Goal: Task Accomplishment & Management: Use online tool/utility

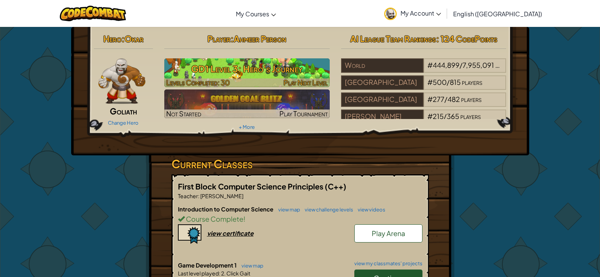
click at [269, 70] on h3 "GD1 Level 3: Hero's Journey" at bounding box center [246, 68] width 165 height 17
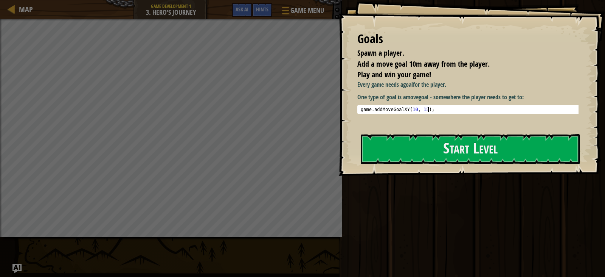
type textarea "game.addMoveGoalXY(10, 15);"
drag, startPoint x: 441, startPoint y: 107, endPoint x: 366, endPoint y: 107, distance: 74.5
click at [366, 107] on div "game . addMoveGoalXY ( 10 , 15 ) ;" at bounding box center [470, 115] width 223 height 16
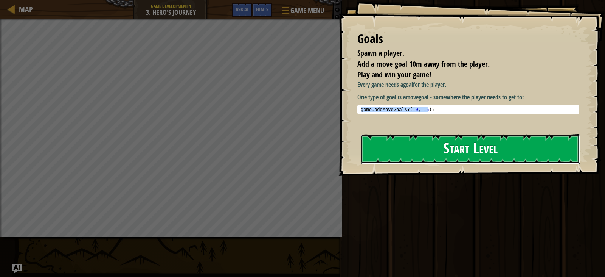
click at [455, 146] on button "Start Level" at bounding box center [470, 149] width 219 height 30
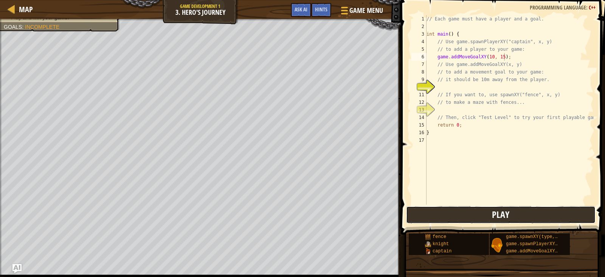
click at [475, 208] on button "Play" at bounding box center [501, 214] width 190 height 17
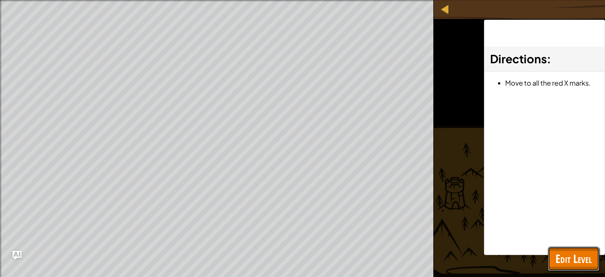
click at [585, 259] on span "Edit Level" at bounding box center [574, 258] width 36 height 16
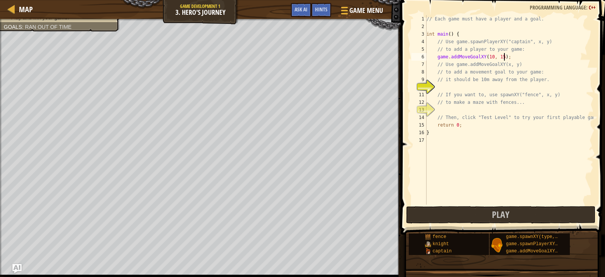
drag, startPoint x: 67, startPoint y: 20, endPoint x: 65, endPoint y: 25, distance: 6.0
click at [65, 25] on div "Spawn a player. Add a move goal 10m away from the player. Play and win your gam…" at bounding box center [200, 147] width 401 height 256
drag, startPoint x: 487, startPoint y: 62, endPoint x: 419, endPoint y: 54, distance: 69.0
click at [419, 54] on div "game.addMoveGoalXY(10, 15); 1 2 3 4 5 6 7 8 9 10 11 12 13 14 15 16 17 // Each g…" at bounding box center [502, 109] width 184 height 189
type textarea "// it should be 10m away from the player."
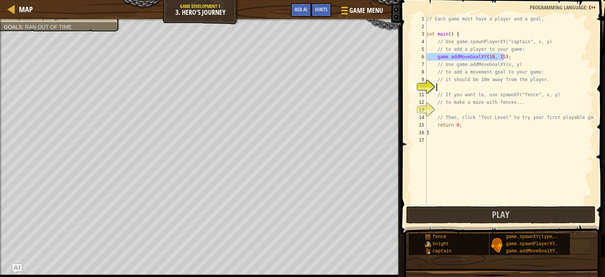
type textarea "game.addMoveGoalXY(10, 15);"
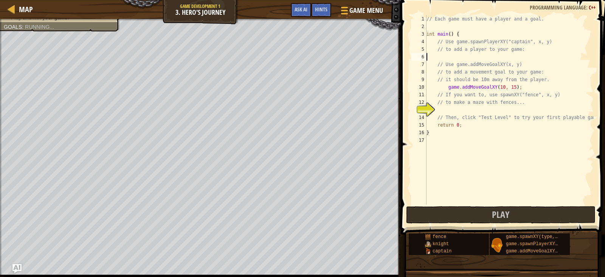
click at [463, 59] on div "// Each game must have a player and a goal. int main ( ) { // Use game.spawnPla…" at bounding box center [509, 117] width 169 height 204
drag, startPoint x: 461, startPoint y: 58, endPoint x: 455, endPoint y: 58, distance: 6.4
click at [455, 58] on div "// Each game must have a player and a goal. int main ( ) { // Use game.spawnPla…" at bounding box center [509, 117] width 169 height 204
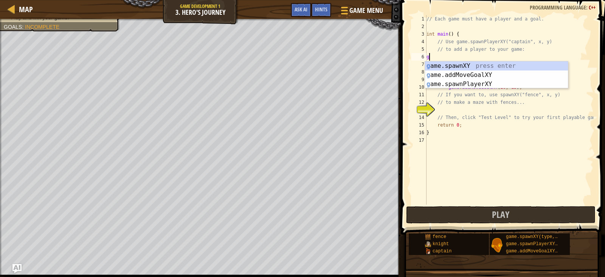
scroll to position [3, 0]
click at [466, 65] on div "ga me.spawnXY press enter ga me.addMoveGoalXY press enter ga me.spawnPlayerXY p…" at bounding box center [496, 83] width 143 height 45
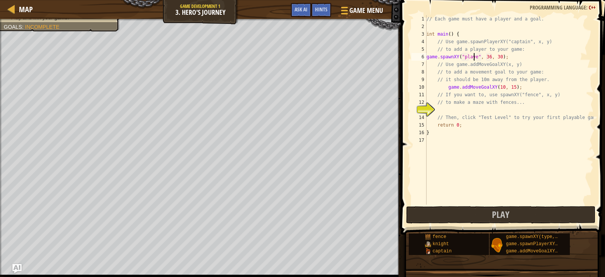
scroll to position [3, 4]
click at [489, 57] on div "// Each game must have a player and a goal. int main ( ) { // Use game.spawnPla…" at bounding box center [509, 117] width 169 height 204
click at [499, 61] on div "// Each game must have a player and a goal. int main ( ) { // Use game.spawnPla…" at bounding box center [509, 117] width 169 height 204
click at [499, 58] on div "// Each game must have a player and a goal. int main ( ) { // Use game.spawnPla…" at bounding box center [509, 117] width 169 height 204
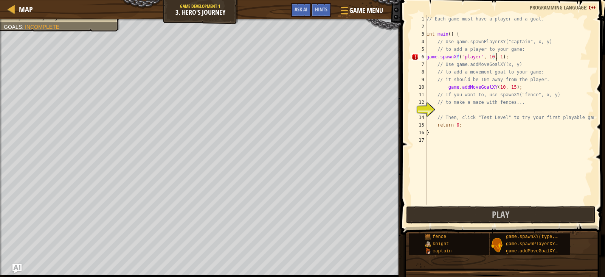
scroll to position [3, 6]
type textarea "game.spawnXY("player", 10, 15);"
click at [501, 211] on span "Play" at bounding box center [500, 214] width 17 height 12
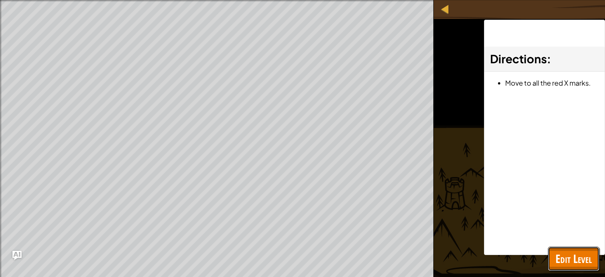
click at [559, 262] on span "Edit Level" at bounding box center [574, 258] width 36 height 16
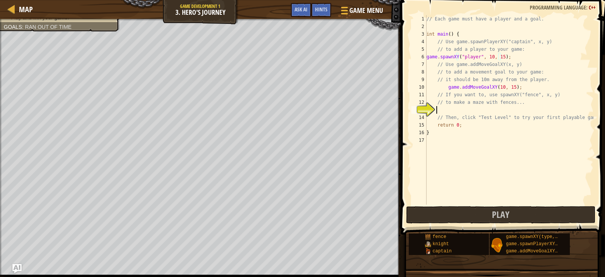
click at [444, 108] on div "// Each game must have a player and a goal. int main ( ) { // Use game.spawnPla…" at bounding box center [509, 117] width 169 height 204
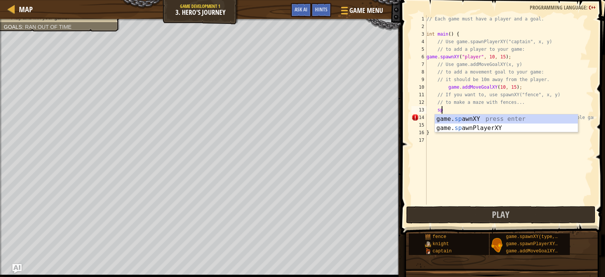
scroll to position [3, 1]
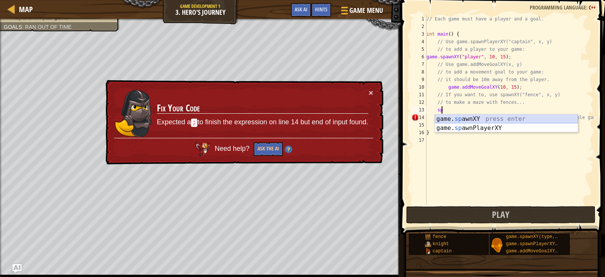
click at [476, 118] on div "game. sp awnXY press enter game. sp awnPlayerXY press enter" at bounding box center [506, 132] width 143 height 36
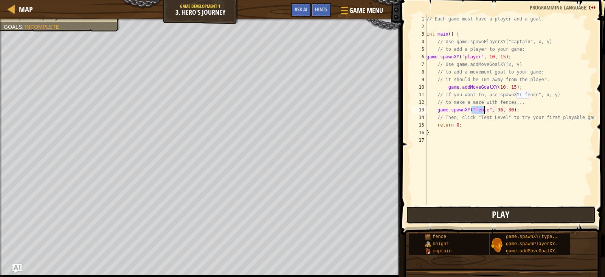
click at [500, 213] on span "Play" at bounding box center [500, 214] width 17 height 12
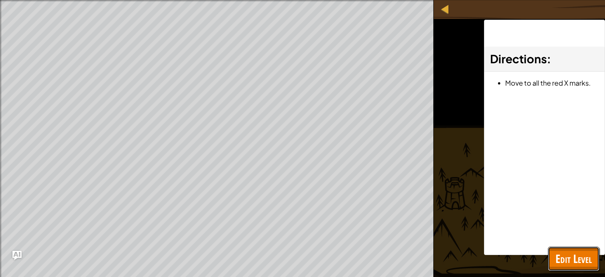
click at [561, 257] on span "Edit Level" at bounding box center [574, 258] width 36 height 16
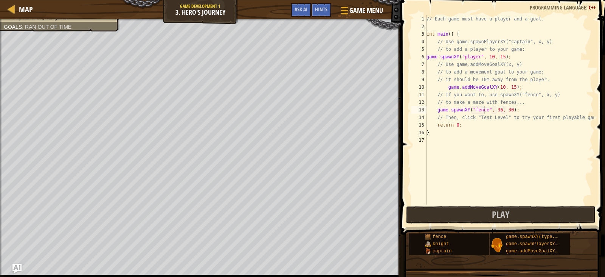
click at [474, 58] on div "// Each game must have a player and a goal. int main ( ) { // Use game.spawnPla…" at bounding box center [509, 117] width 169 height 204
type textarea "game.spawnXY("p", 10, 15);"
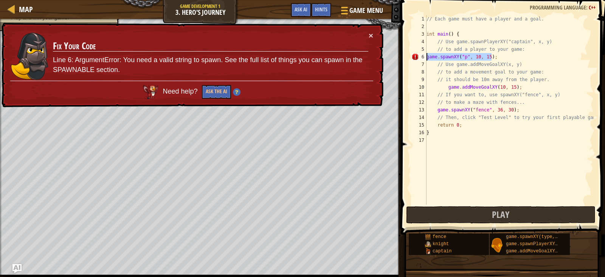
drag, startPoint x: 493, startPoint y: 56, endPoint x: 409, endPoint y: 54, distance: 84.4
click at [409, 54] on div "game.spawnXY("p", 10, 15); 1 2 3 4 5 6 7 8 9 10 11 12 13 14 15 16 17 // Each ga…" at bounding box center [502, 132] width 207 height 256
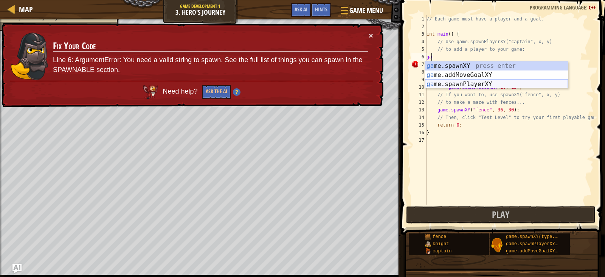
click at [448, 84] on div "ga me.spawnXY press enter ga me.addMoveGoalXY press enter ga me.spawnPlayerXY p…" at bounding box center [496, 83] width 143 height 45
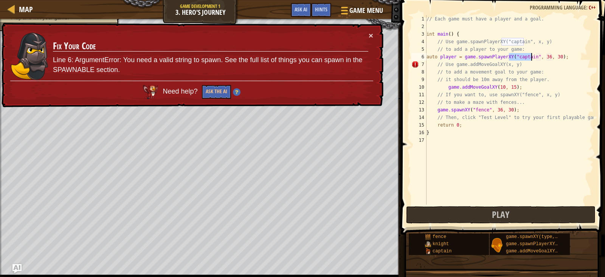
type textarea "auto player = game.spawnPlayerXY("captain", 36, 30);"
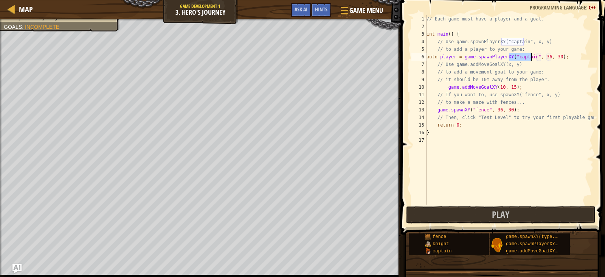
click at [470, 140] on div "// Each game must have a player and a goal. int main ( ) { // Use game.spawnPla…" at bounding box center [509, 117] width 169 height 204
click at [541, 61] on div "// Each game must have a player and a goal. int main ( ) { // Use game.spawnPla…" at bounding box center [509, 117] width 169 height 204
click at [542, 57] on div "// Each game must have a player and a goal. int main ( ) { // Use game.spawnPla…" at bounding box center [509, 117] width 169 height 204
type textarea "auto player = game.spawnPlayerXY("captain", 10, 30);"
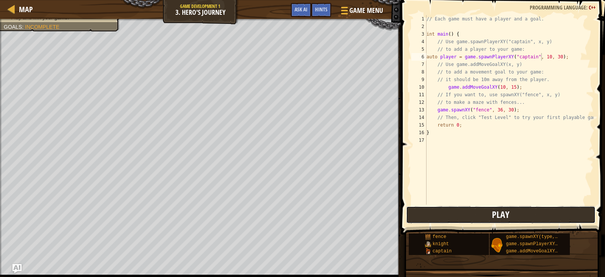
click at [518, 209] on button "Play" at bounding box center [501, 214] width 190 height 17
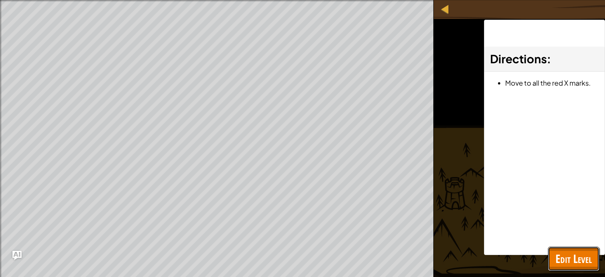
click at [566, 261] on span "Edit Level" at bounding box center [574, 258] width 36 height 16
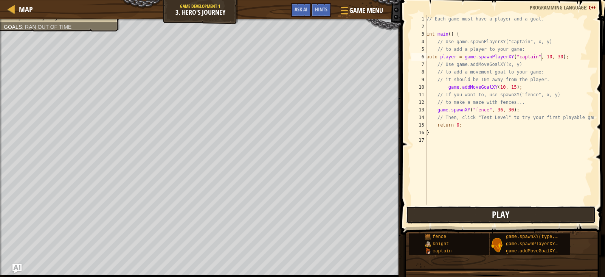
click at [466, 211] on button "Play" at bounding box center [501, 214] width 190 height 17
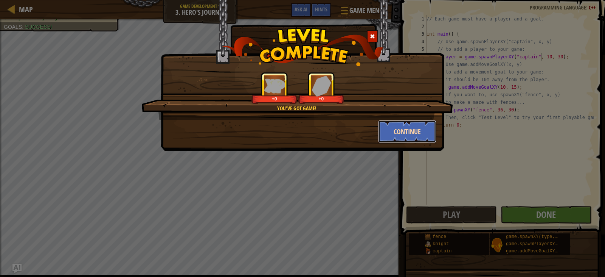
click at [401, 134] on button "Continue" at bounding box center [407, 131] width 59 height 23
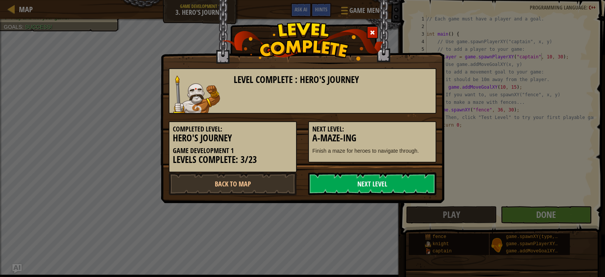
click at [371, 184] on link "Next Level" at bounding box center [372, 183] width 128 height 23
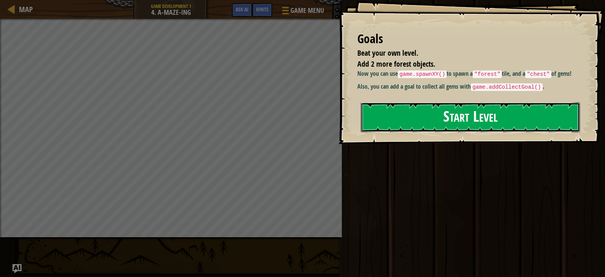
click at [436, 119] on button "Start Level" at bounding box center [470, 117] width 219 height 30
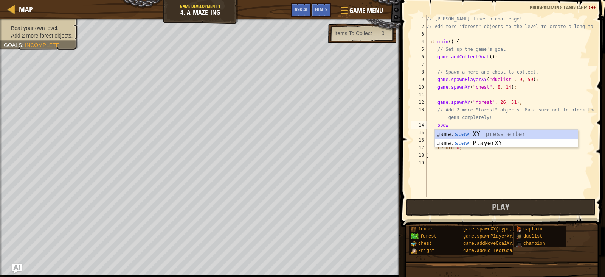
scroll to position [3, 1]
click at [472, 134] on div "game. [PERSON_NAME] nXY press enter game. [PERSON_NAME] nPlayerXY press enter" at bounding box center [506, 147] width 143 height 36
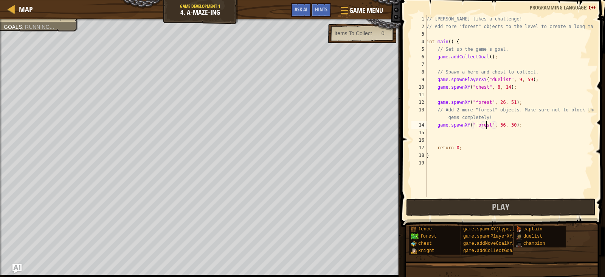
scroll to position [3, 5]
drag, startPoint x: 511, startPoint y: 127, endPoint x: 436, endPoint y: 124, distance: 75.3
click at [436, 124] on div "// [PERSON_NAME] likes a challenge! // Add more "forest" objects to the level t…" at bounding box center [509, 113] width 169 height 197
click at [500, 127] on div "// [PERSON_NAME] likes a challenge! // Add more "forest" objects to the level t…" at bounding box center [509, 106] width 169 height 182
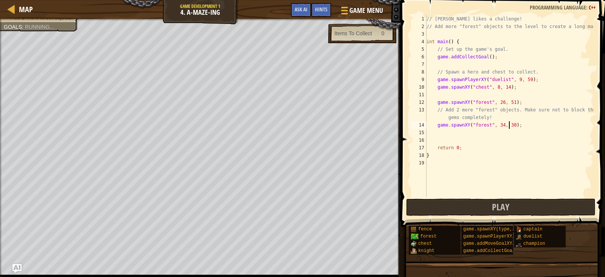
click at [509, 124] on div "// [PERSON_NAME] likes a challenge! // Add more "forest" objects to the level t…" at bounding box center [509, 113] width 169 height 197
type textarea "game.spawnXY("forest", 34, 59);"
drag, startPoint x: 517, startPoint y: 127, endPoint x: 432, endPoint y: 123, distance: 84.5
click at [432, 123] on div "// [PERSON_NAME] likes a challenge! // Add more "forest" objects to the level t…" at bounding box center [509, 113] width 169 height 197
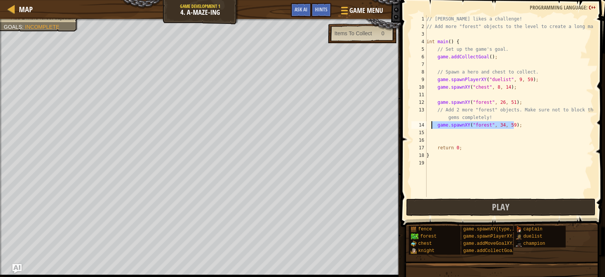
click at [439, 132] on div "// [PERSON_NAME] likes a challenge! // Add more "forest" objects to the level t…" at bounding box center [509, 113] width 169 height 197
paste textarea "game.spawnXY("forest", 34, 59);"
type textarea "game.spawnXY("forest", 34, 59);"
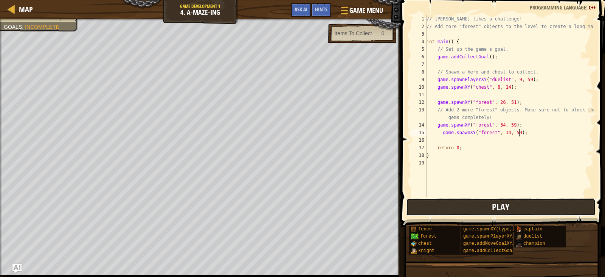
click at [500, 207] on span "Play" at bounding box center [500, 206] width 17 height 12
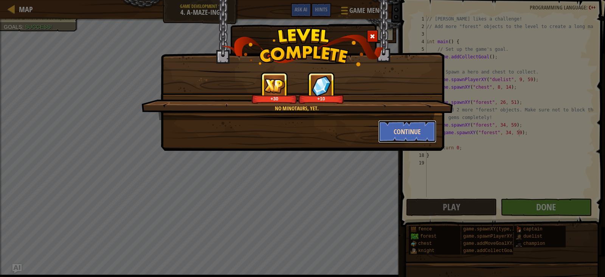
click at [415, 125] on button "Continue" at bounding box center [407, 131] width 59 height 23
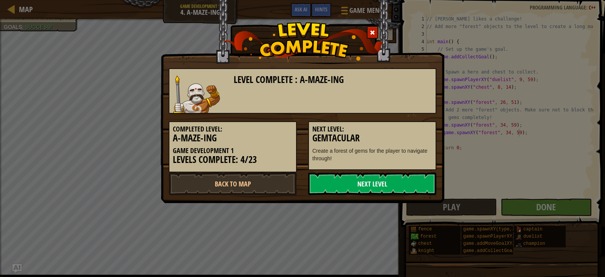
click at [382, 183] on link "Next Level" at bounding box center [372, 183] width 128 height 23
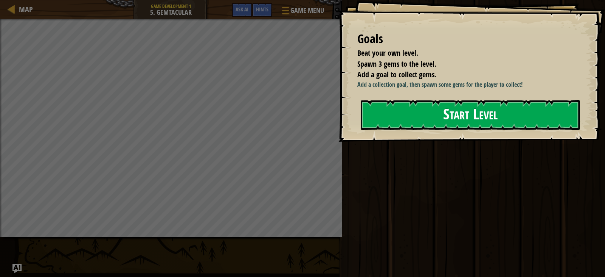
click at [436, 141] on div "Goals Beat your own level. Spawn 3 gems to the level. Add a goal to collect gem…" at bounding box center [472, 70] width 267 height 141
click at [443, 118] on button "Start Level" at bounding box center [470, 115] width 219 height 30
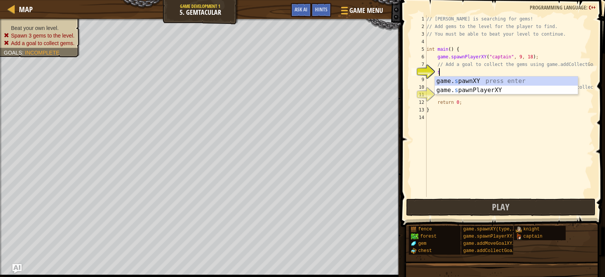
scroll to position [3, 0]
click at [448, 83] on div "game. s pawnXY press enter game. s pawnPlayerXY press enter" at bounding box center [506, 94] width 143 height 36
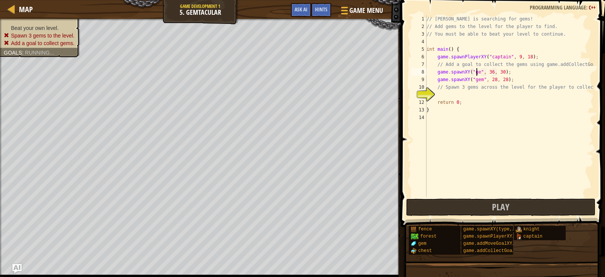
scroll to position [3, 4]
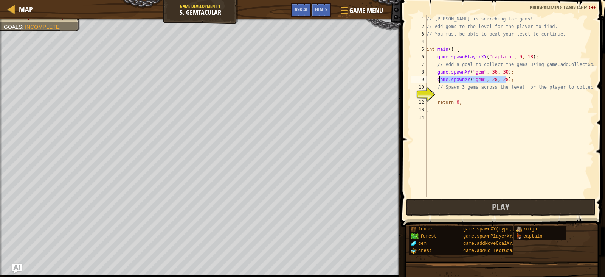
drag, startPoint x: 510, startPoint y: 77, endPoint x: 419, endPoint y: 81, distance: 91.6
click at [419, 81] on div "game.spawnXY("gem", 36, 30); 1 2 3 4 5 6 7 8 9 10 11 12 13 14 // [PERSON_NAME] …" at bounding box center [502, 106] width 184 height 182
type textarea "game.spawnXY("gem", 28, 28);"
drag, startPoint x: 451, startPoint y: 71, endPoint x: 528, endPoint y: 71, distance: 77.5
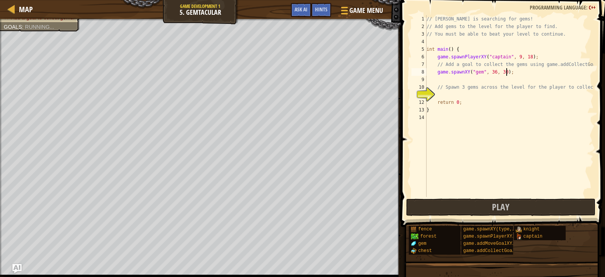
click at [528, 71] on div "// [PERSON_NAME] is searching for gems! // Add gems to the level for the player…" at bounding box center [509, 113] width 169 height 197
drag, startPoint x: 527, startPoint y: 71, endPoint x: 408, endPoint y: 75, distance: 119.2
click at [408, 75] on div "game.spawnXY("gem", 36, 30); 1 2 3 4 5 6 7 8 9 10 11 12 13 14 // [PERSON_NAME] …" at bounding box center [502, 128] width 207 height 249
paste textarea "28, 28"
type textarea "game.spawnXY("gem", 28, 28);"
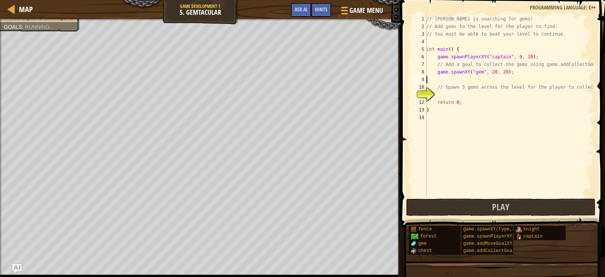
paste textarea "game.spawnXY("gem", 28, 28);"
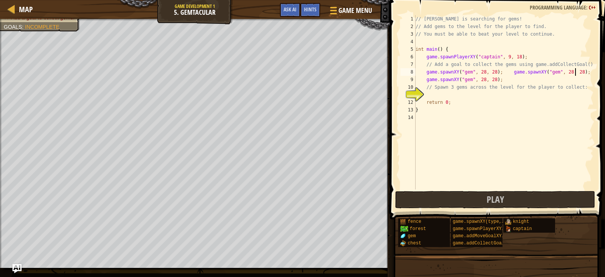
type textarea "game.spawnXY("gem", 28, 28); game.spawnXY("gem", 28, 28);"
click at [480, 204] on button "Play" at bounding box center [495, 199] width 200 height 17
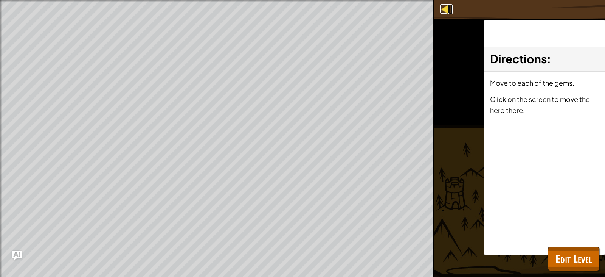
click at [447, 13] on div at bounding box center [444, 8] width 9 height 9
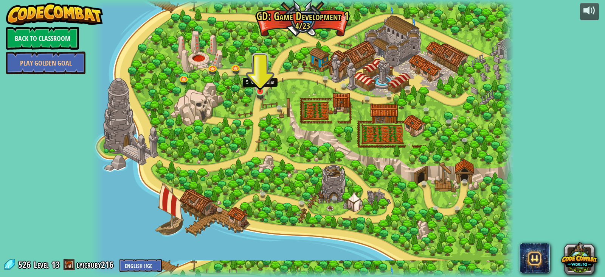
click at [259, 88] on img at bounding box center [260, 80] width 11 height 24
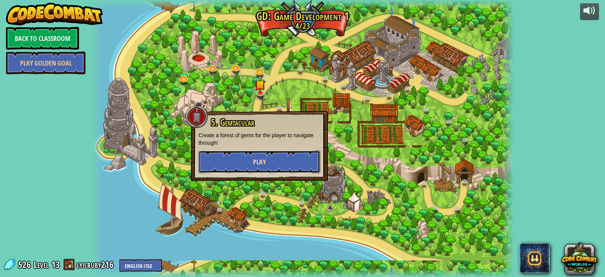
click at [256, 165] on span "Play" at bounding box center [259, 161] width 13 height 9
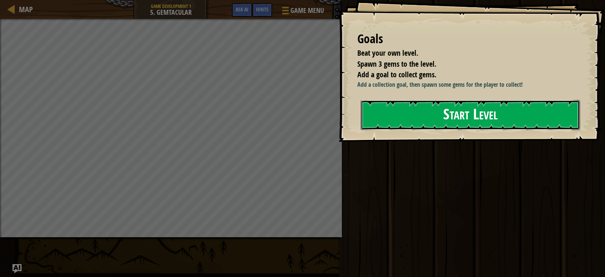
click at [399, 130] on button "Start Level" at bounding box center [470, 115] width 219 height 30
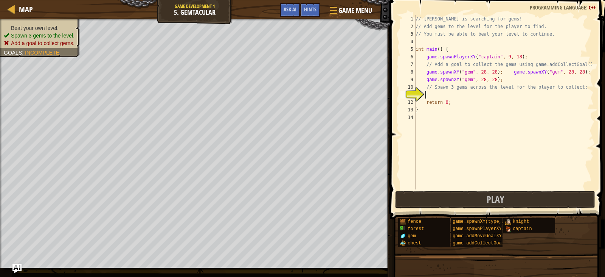
type textarea "g"
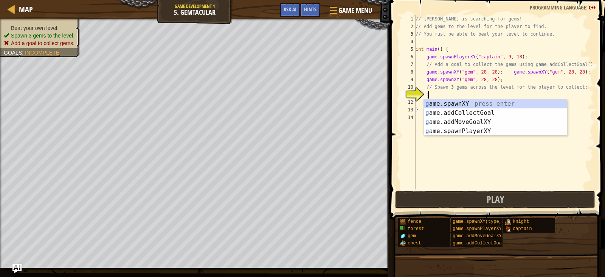
scroll to position [3, 0]
click at [474, 115] on div "g ame.spawnXY press enter g ame.addCollectGoal press enter g ame.addMoveGoalXY …" at bounding box center [495, 126] width 143 height 54
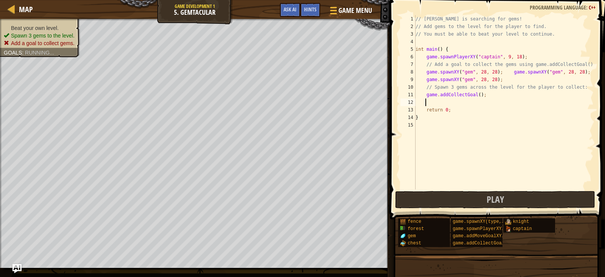
click at [475, 98] on div "// [PERSON_NAME] is searching for gems! // Add gems to the level for the player…" at bounding box center [504, 109] width 180 height 189
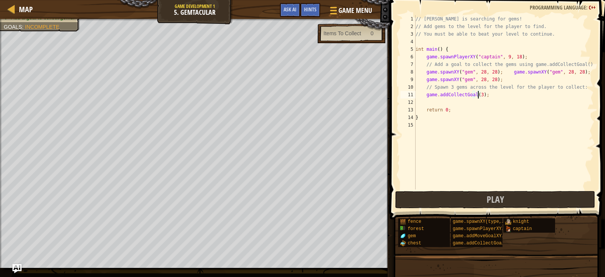
scroll to position [3, 5]
click at [451, 201] on button "Play" at bounding box center [495, 199] width 200 height 17
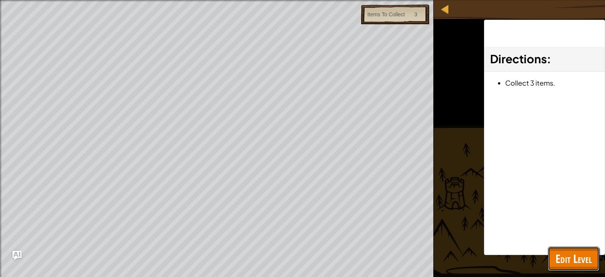
drag, startPoint x: 580, startPoint y: 259, endPoint x: 570, endPoint y: 255, distance: 11.0
click at [578, 258] on span "Edit Level" at bounding box center [574, 258] width 36 height 16
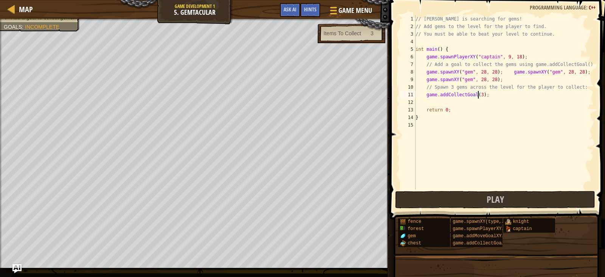
click at [502, 58] on div "// [PERSON_NAME] is searching for gems! // Add gems to the level for the player…" at bounding box center [504, 109] width 180 height 189
click at [514, 58] on div "// [PERSON_NAME] is searching for gems! // Add gems to the level for the player…" at bounding box center [504, 109] width 180 height 189
click at [516, 59] on div "// [PERSON_NAME] is searching for gems! // Add gems to the level for the player…" at bounding box center [504, 109] width 180 height 189
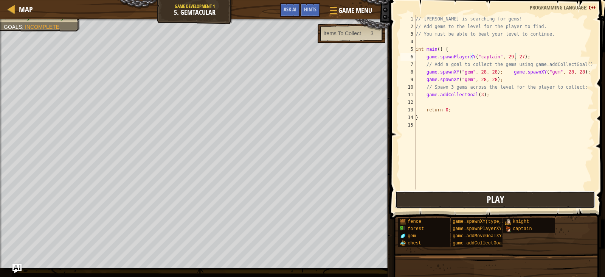
click at [507, 200] on button "Play" at bounding box center [495, 199] width 200 height 17
click at [486, 201] on button "Play" at bounding box center [495, 199] width 200 height 17
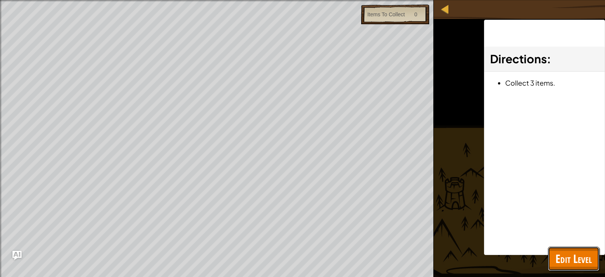
click at [589, 254] on span "Edit Level" at bounding box center [574, 258] width 36 height 16
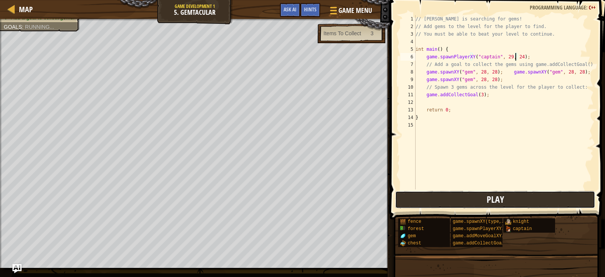
click at [466, 203] on button "Play" at bounding box center [495, 199] width 200 height 17
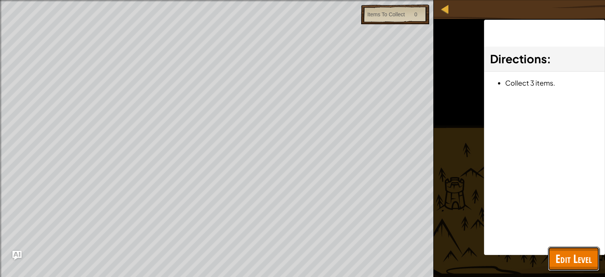
click at [569, 252] on button "Edit Level" at bounding box center [573, 258] width 51 height 24
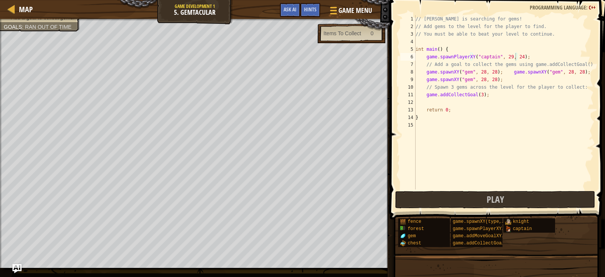
click at [560, 73] on div "// [PERSON_NAME] is searching for gems! // Add gems to the level for the player…" at bounding box center [504, 109] width 180 height 189
click at [569, 74] on div "// [PERSON_NAME] is searching for gems! // Add gems to the level for the player…" at bounding box center [504, 109] width 180 height 189
click at [570, 73] on div "// [PERSON_NAME] is searching for gems! // Add gems to the level for the player…" at bounding box center [504, 109] width 180 height 189
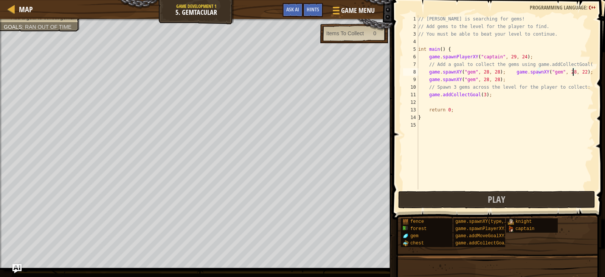
scroll to position [3, 13]
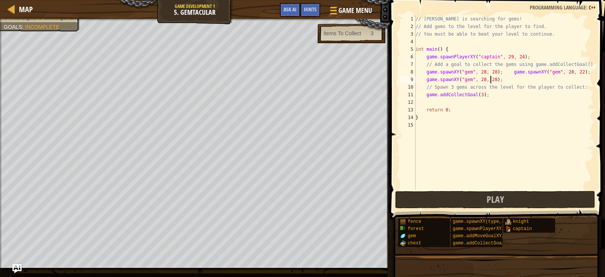
click at [490, 81] on div "// [PERSON_NAME] is searching for gems! // Add gems to the level for the player…" at bounding box center [504, 109] width 180 height 189
type textarea "game.spawnXY("gem", 28, 24);"
click at [452, 201] on button "Play" at bounding box center [495, 199] width 200 height 17
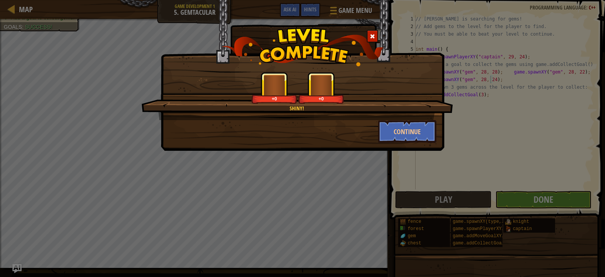
click at [577, 172] on div "Shiny! +0 +0 Continue" at bounding box center [302, 138] width 605 height 277
click at [402, 137] on button "Continue" at bounding box center [407, 131] width 59 height 23
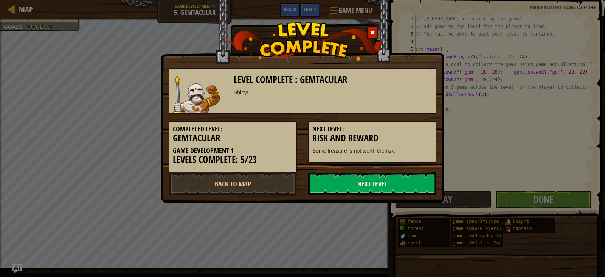
click at [515, 199] on div "Level Complete : Gemtacular Shiny! Completed Level: Gemtacular Game Development…" at bounding box center [302, 138] width 605 height 277
click at [373, 185] on link "Next Level" at bounding box center [372, 183] width 128 height 23
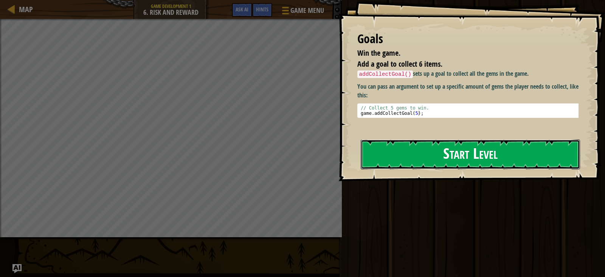
click at [433, 153] on button "Start Level" at bounding box center [470, 154] width 219 height 30
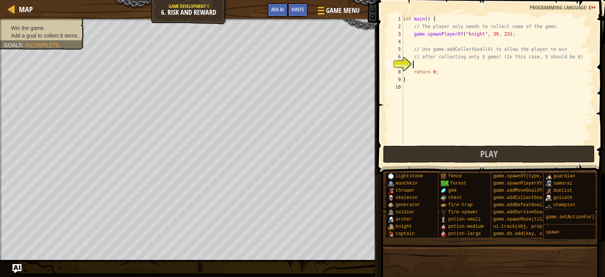
type textarea "g"
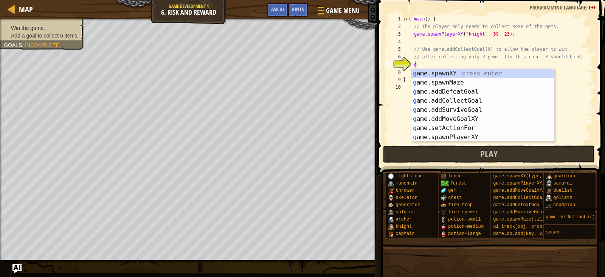
scroll to position [3, 0]
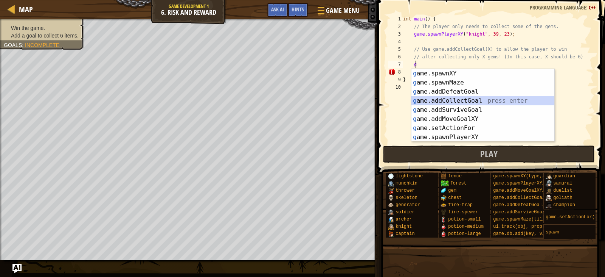
click at [479, 100] on div "g ame.spawnXY press enter g ame.spawnMaze press enter g ame.addDefeatGoal press…" at bounding box center [483, 114] width 143 height 91
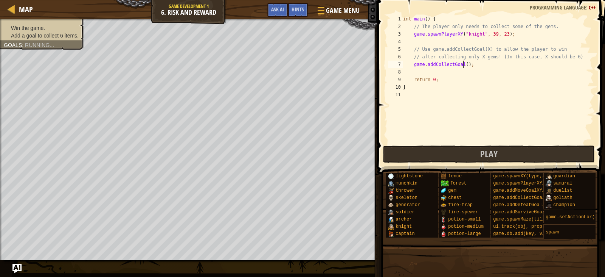
click at [463, 65] on div "int main ( ) { // The player only needs to collect some of the gems. game . spa…" at bounding box center [498, 87] width 192 height 144
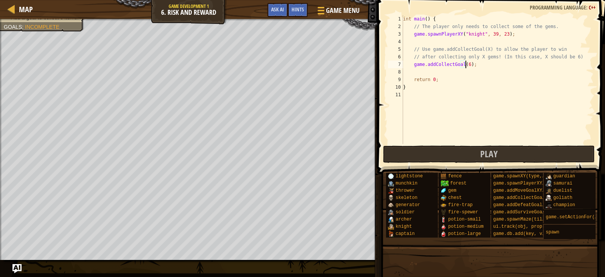
scroll to position [3, 5]
type textarea "game.addCollectGoal(6);"
click at [475, 156] on button "Play" at bounding box center [489, 153] width 212 height 17
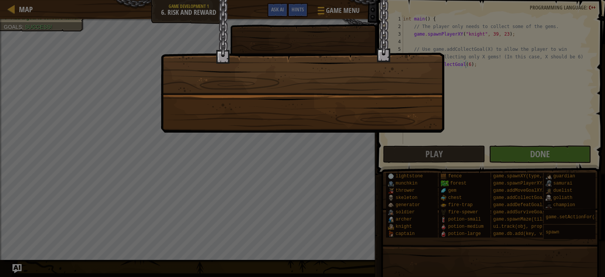
click at [223, 158] on div at bounding box center [302, 138] width 605 height 277
drag, startPoint x: 223, startPoint y: 158, endPoint x: 279, endPoint y: 123, distance: 65.7
click at [225, 157] on div at bounding box center [302, 138] width 605 height 277
click at [550, 162] on div at bounding box center [302, 138] width 605 height 277
drag, startPoint x: 196, startPoint y: 56, endPoint x: 201, endPoint y: 72, distance: 16.7
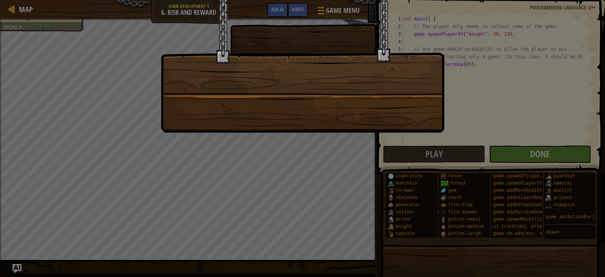
click at [201, 72] on div at bounding box center [303, 66] width 284 height 132
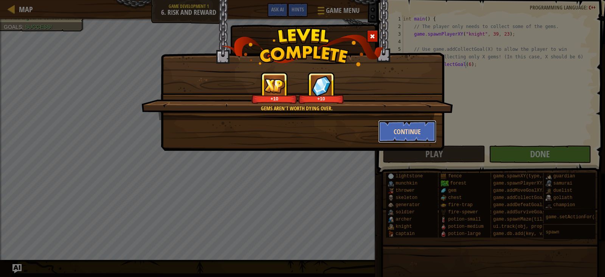
click at [400, 128] on button "Continue" at bounding box center [407, 131] width 59 height 23
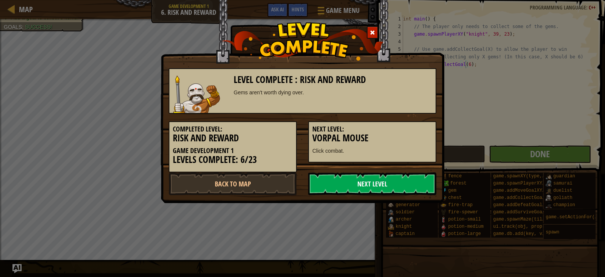
click at [404, 176] on link "Next Level" at bounding box center [372, 183] width 128 height 23
click at [382, 182] on link "Next Level" at bounding box center [372, 183] width 128 height 23
click at [381, 182] on link "Next Level" at bounding box center [372, 183] width 128 height 23
click at [379, 181] on link "Next Level" at bounding box center [372, 183] width 128 height 23
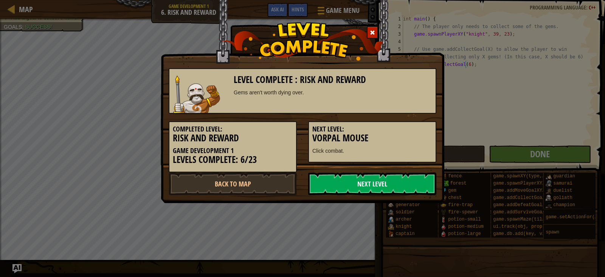
click at [379, 181] on link "Next Level" at bounding box center [372, 183] width 128 height 23
click at [379, 179] on link "Next Level" at bounding box center [372, 183] width 128 height 23
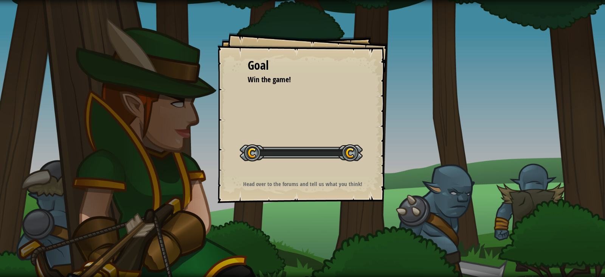
click at [379, 0] on body "Goal Win the game! Start Level Error loading from server. Try refreshing the pa…" at bounding box center [302, 0] width 605 height 0
click at [381, 176] on div "Goal Win the game! Start Level Error loading from server. Try refreshing the pa…" at bounding box center [303, 118] width 170 height 170
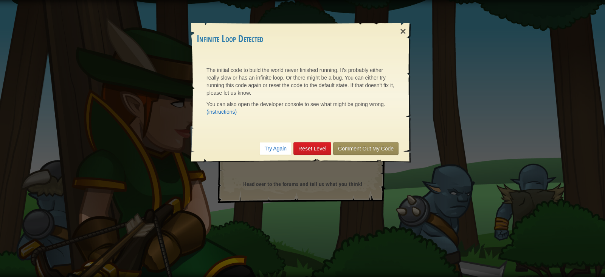
click at [273, 155] on div "Try Again Reset Level Comment Out My Code" at bounding box center [302, 148] width 210 height 28
click at [274, 155] on div "Try Again Reset Level Comment Out My Code" at bounding box center [302, 148] width 210 height 28
click at [277, 155] on div "Try Again Reset Level Comment Out My Code" at bounding box center [302, 148] width 210 height 28
drag, startPoint x: 83, startPoint y: 65, endPoint x: 89, endPoint y: 69, distance: 7.0
click at [85, 65] on div "× Infinite Loop Detected The initial code to build the world never finished run…" at bounding box center [302, 138] width 605 height 277
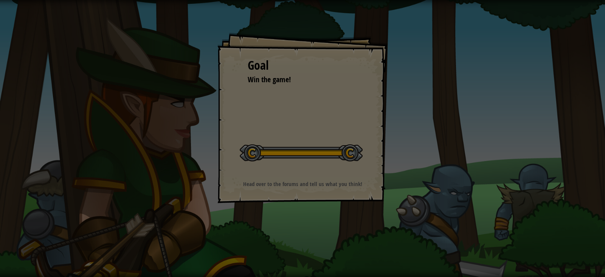
drag, startPoint x: 89, startPoint y: 69, endPoint x: 77, endPoint y: 89, distance: 22.6
click at [85, 83] on div "× Infinite Loop Detected The initial code to build the world never finished run…" at bounding box center [302, 138] width 605 height 277
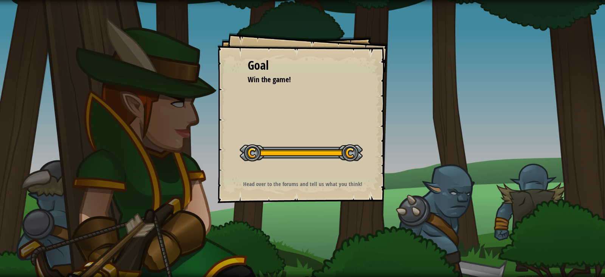
click at [85, 88] on div "Goal Win the game! Start Level Error loading from server. Try refreshing the pa…" at bounding box center [302, 138] width 605 height 277
click at [92, 115] on div "Goal Win the game! Start Level Error loading from server. Try refreshing the pa…" at bounding box center [302, 138] width 605 height 277
drag, startPoint x: 92, startPoint y: 123, endPoint x: 79, endPoint y: 109, distance: 19.3
click at [91, 123] on div "Goal Win the game! Start Level Error loading from server. Try refreshing the pa…" at bounding box center [302, 138] width 605 height 277
click at [65, 102] on div "Goal Win the game! Start Level Error loading from server. Try refreshing the pa…" at bounding box center [302, 138] width 605 height 277
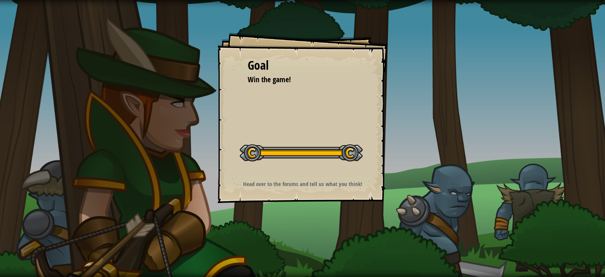
click at [65, 102] on div "Goal Win the game! Start Level Error loading from server. Try refreshing the pa…" at bounding box center [302, 138] width 605 height 277
click at [65, 101] on div "Goal Win the game! Start Level Error loading from server. Try refreshing the pa…" at bounding box center [302, 138] width 605 height 277
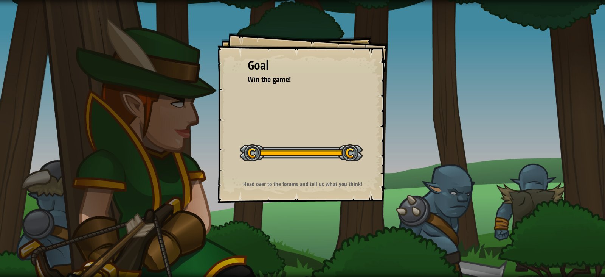
click at [65, 101] on div "Goal Win the game! Start Level Error loading from server. Try refreshing the pa…" at bounding box center [302, 138] width 605 height 277
